Goal: Navigation & Orientation: Find specific page/section

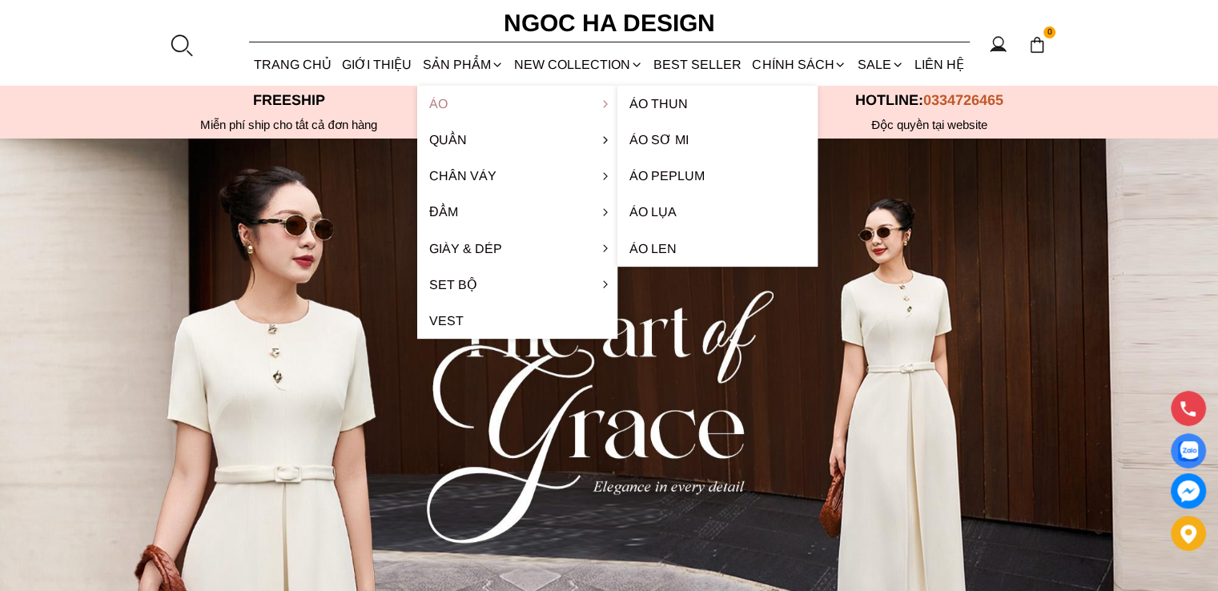
click at [441, 102] on link "Áo" at bounding box center [517, 104] width 200 height 36
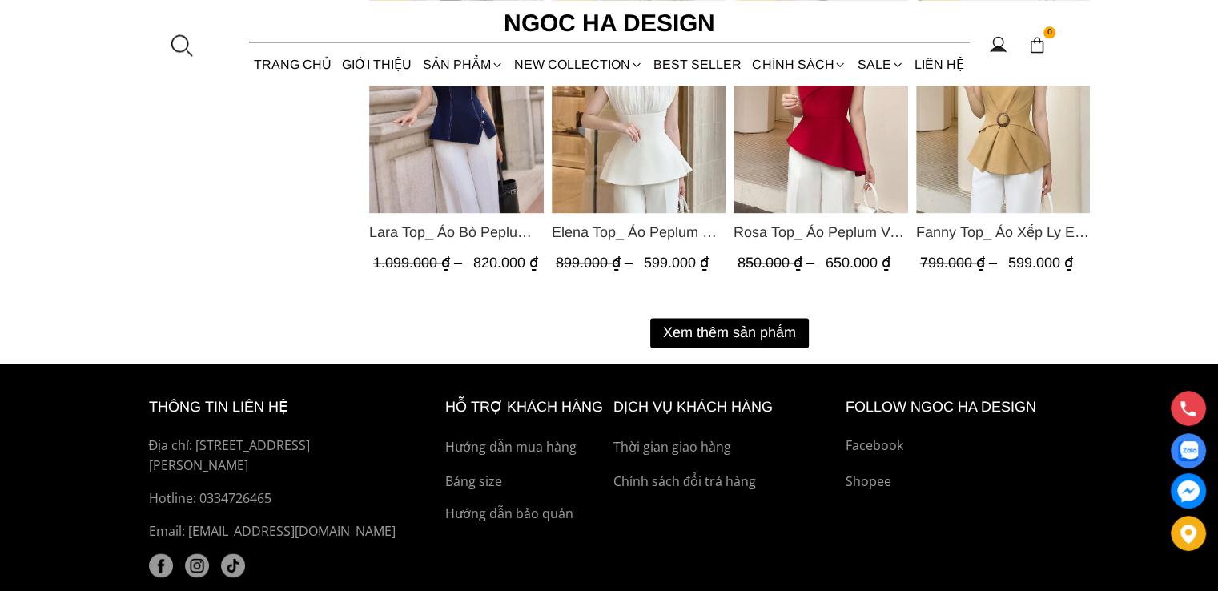
scroll to position [2163, 0]
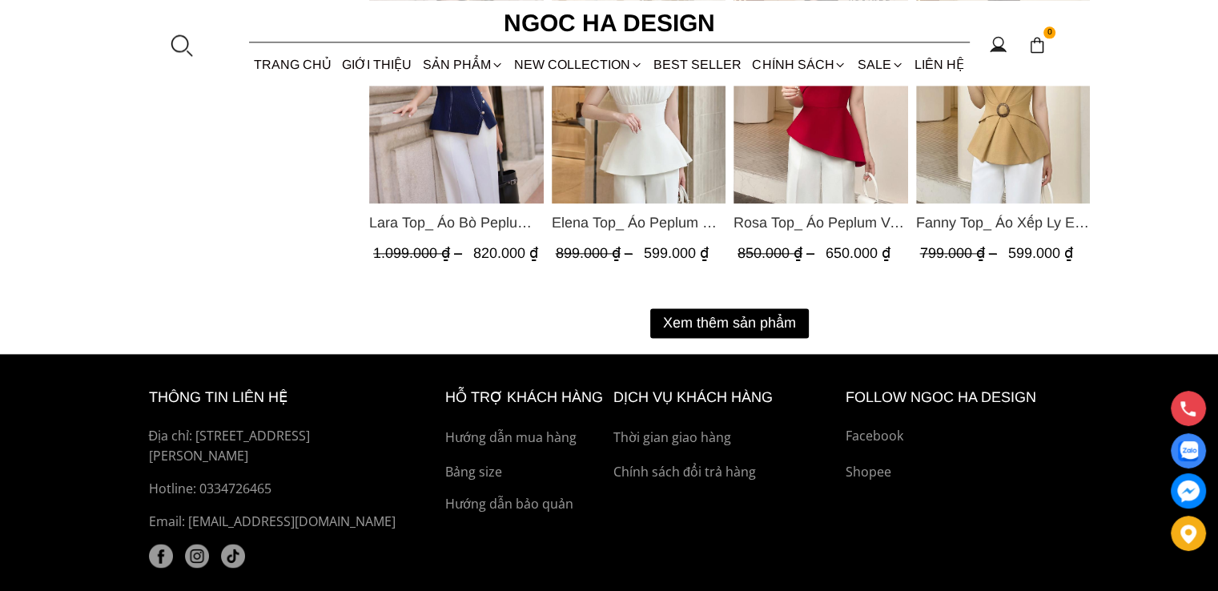
click at [709, 321] on button "Xem thêm sản phẩm" at bounding box center [729, 323] width 159 height 30
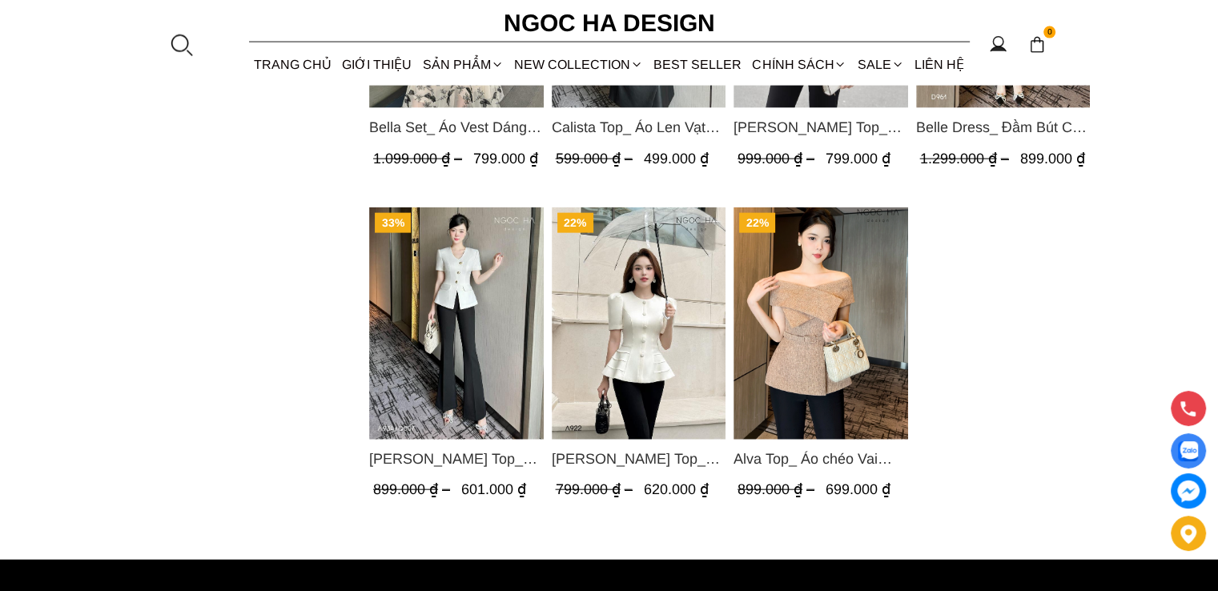
scroll to position [3685, 0]
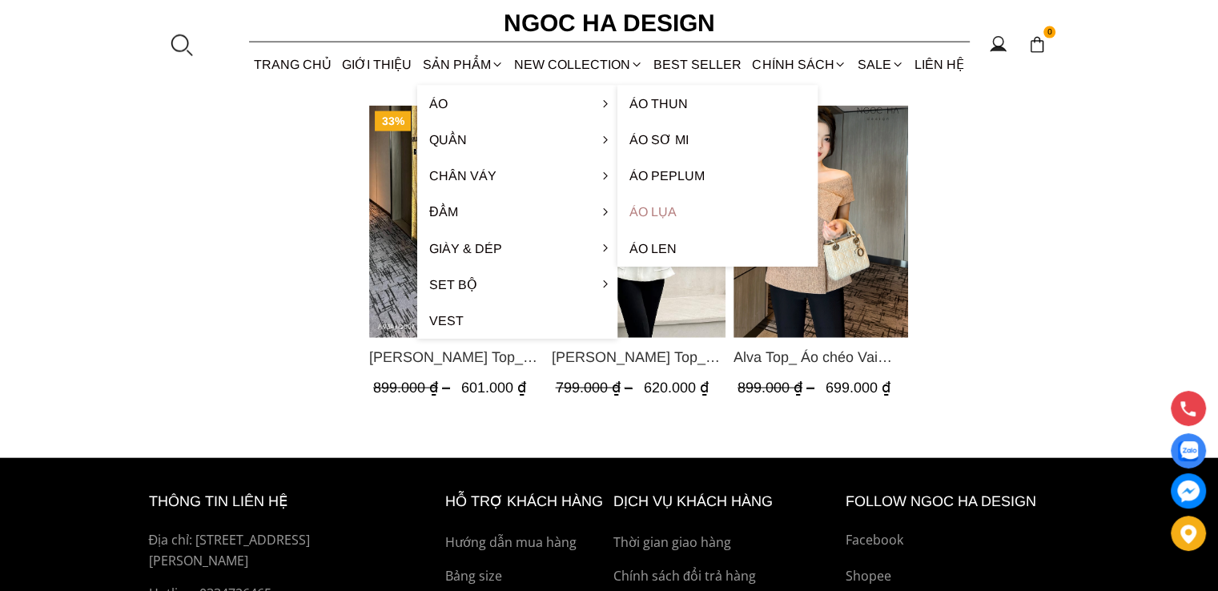
click at [650, 207] on link "Áo lụa" at bounding box center [718, 212] width 200 height 36
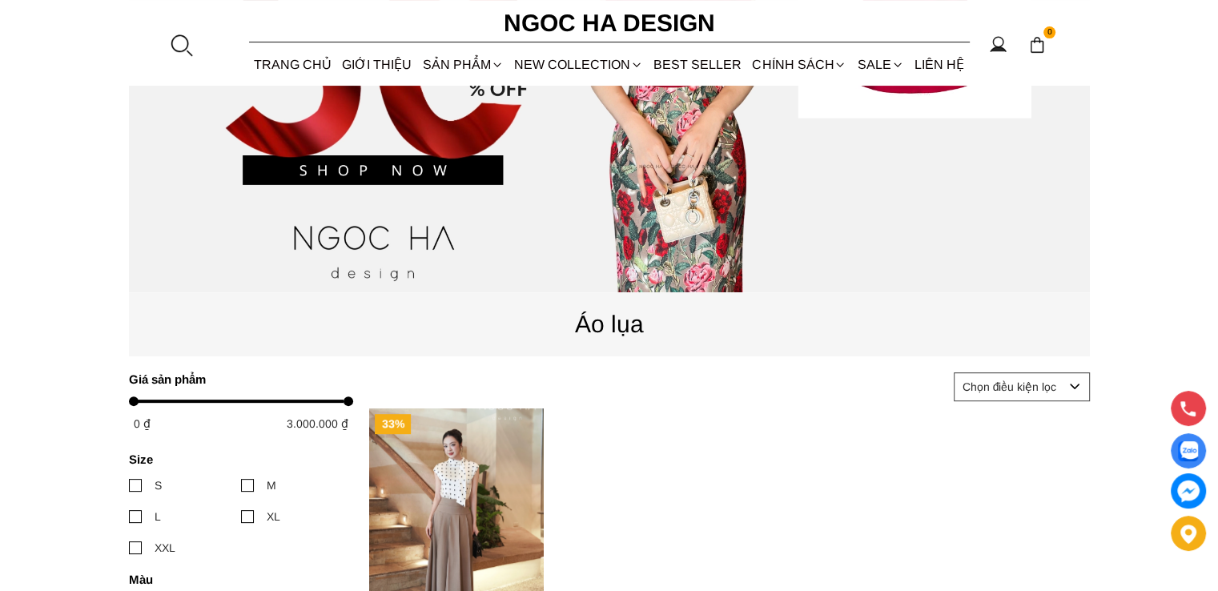
scroll to position [721, 0]
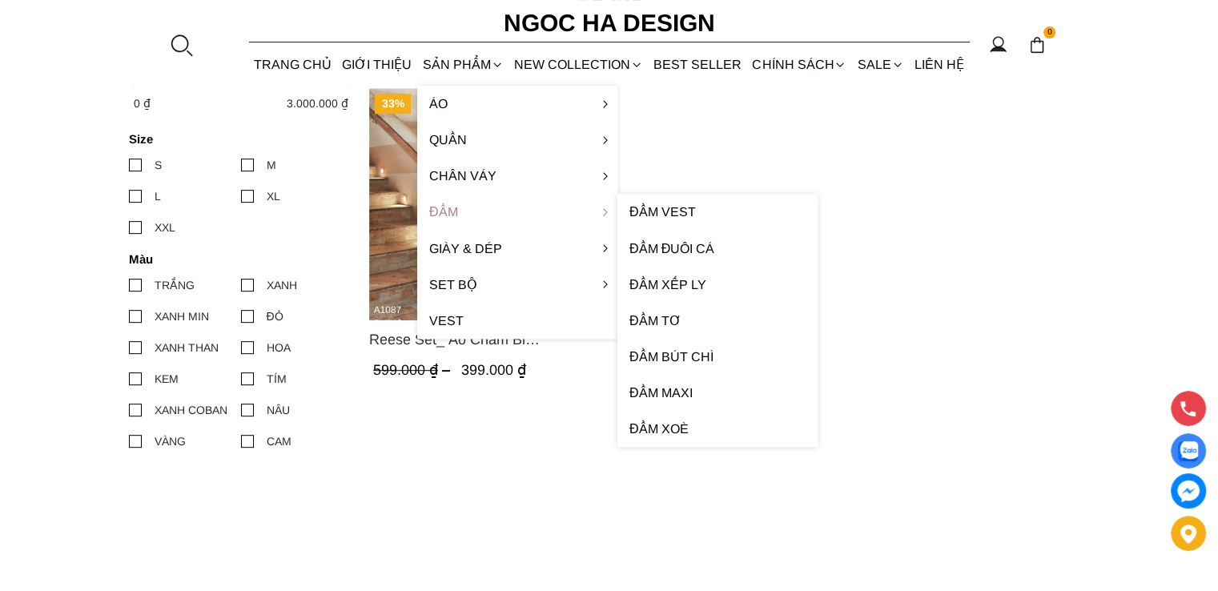
click at [445, 206] on link "Đầm" at bounding box center [517, 212] width 200 height 36
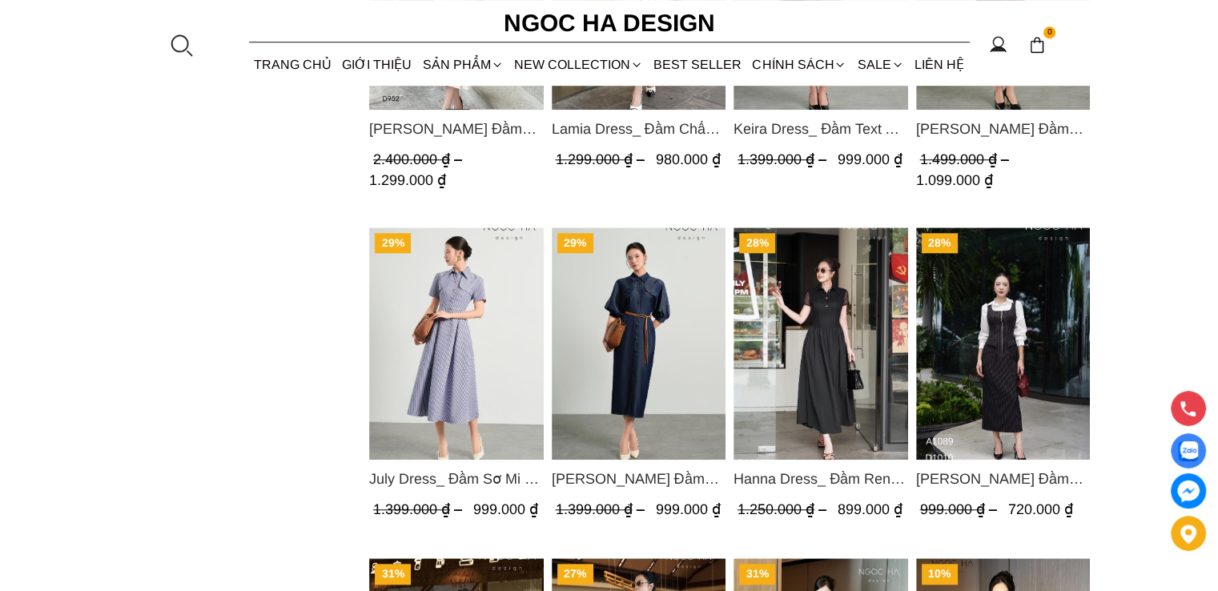
scroll to position [1682, 0]
